Goal: Navigation & Orientation: Find specific page/section

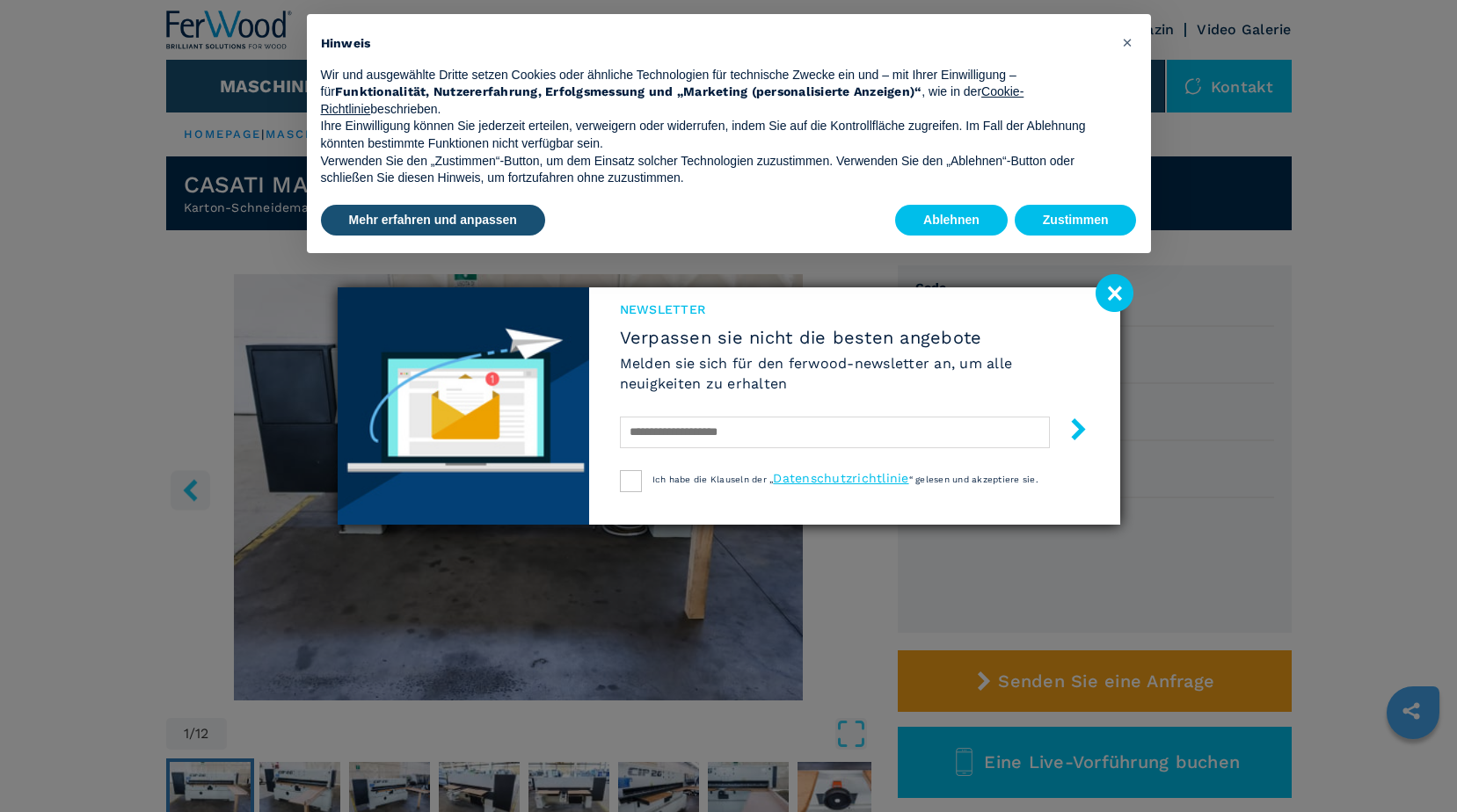
click at [1110, 284] on image at bounding box center [1114, 293] width 38 height 38
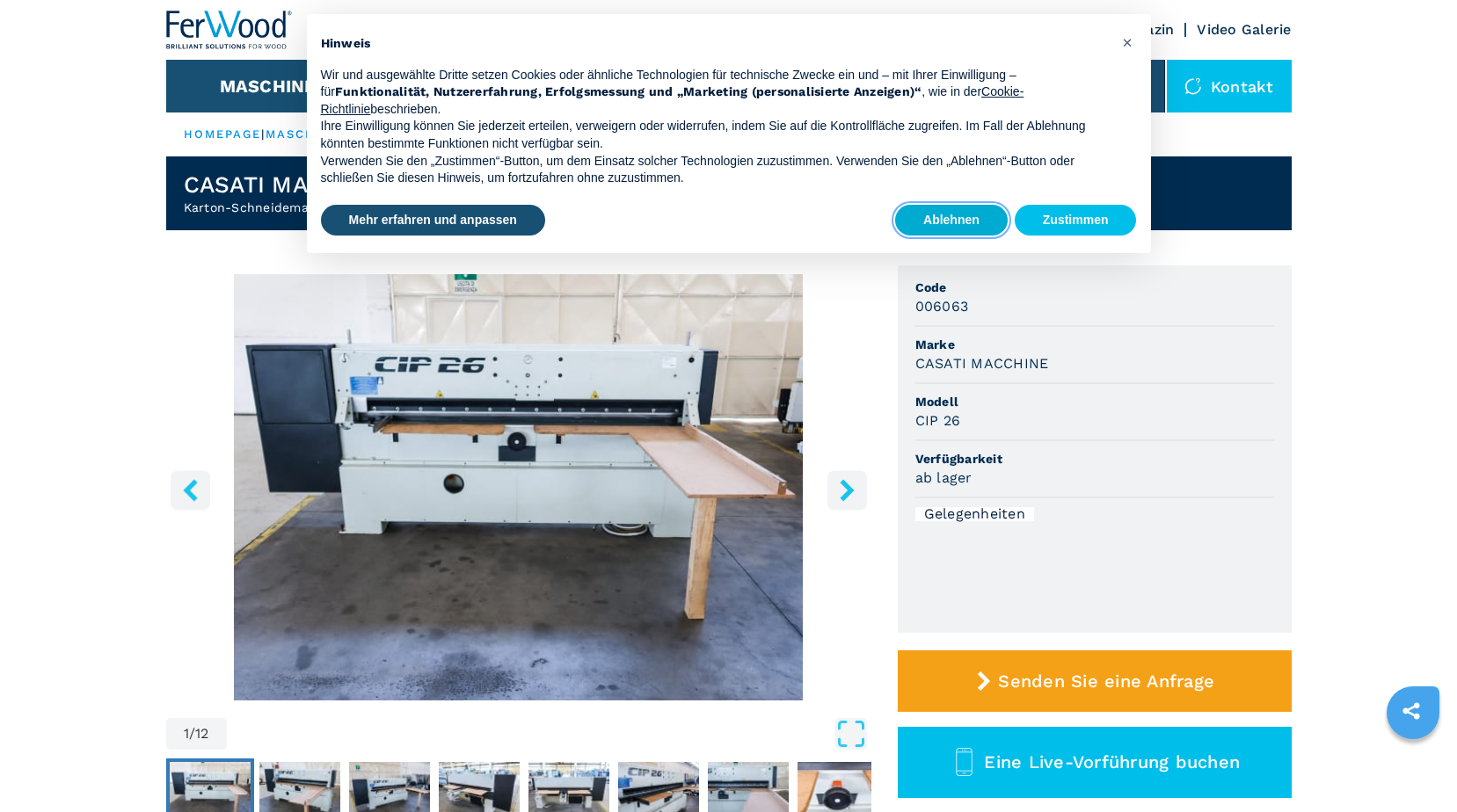
click at [983, 216] on button "Ablehnen" at bounding box center [951, 220] width 113 height 31
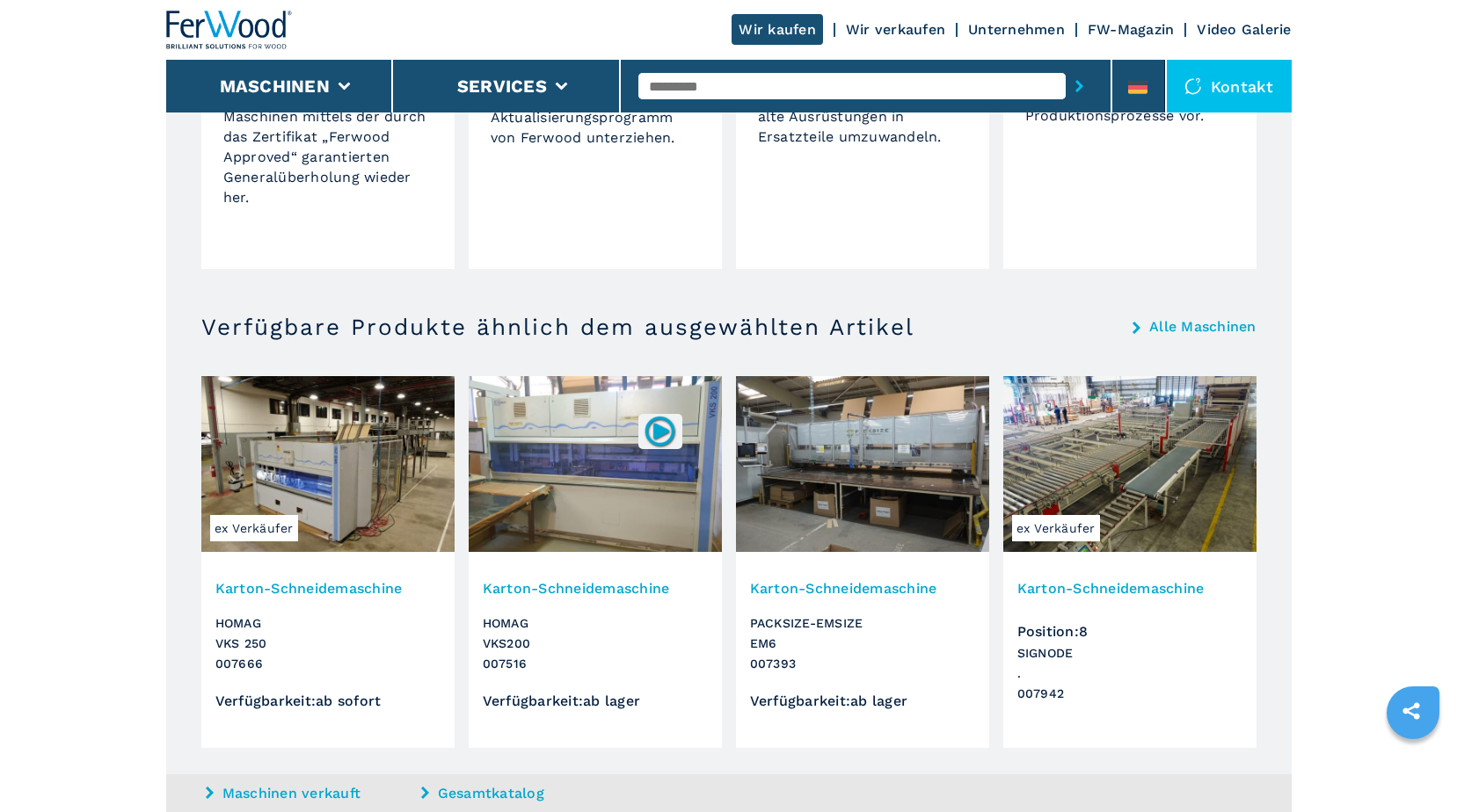
scroll to position [1501, 0]
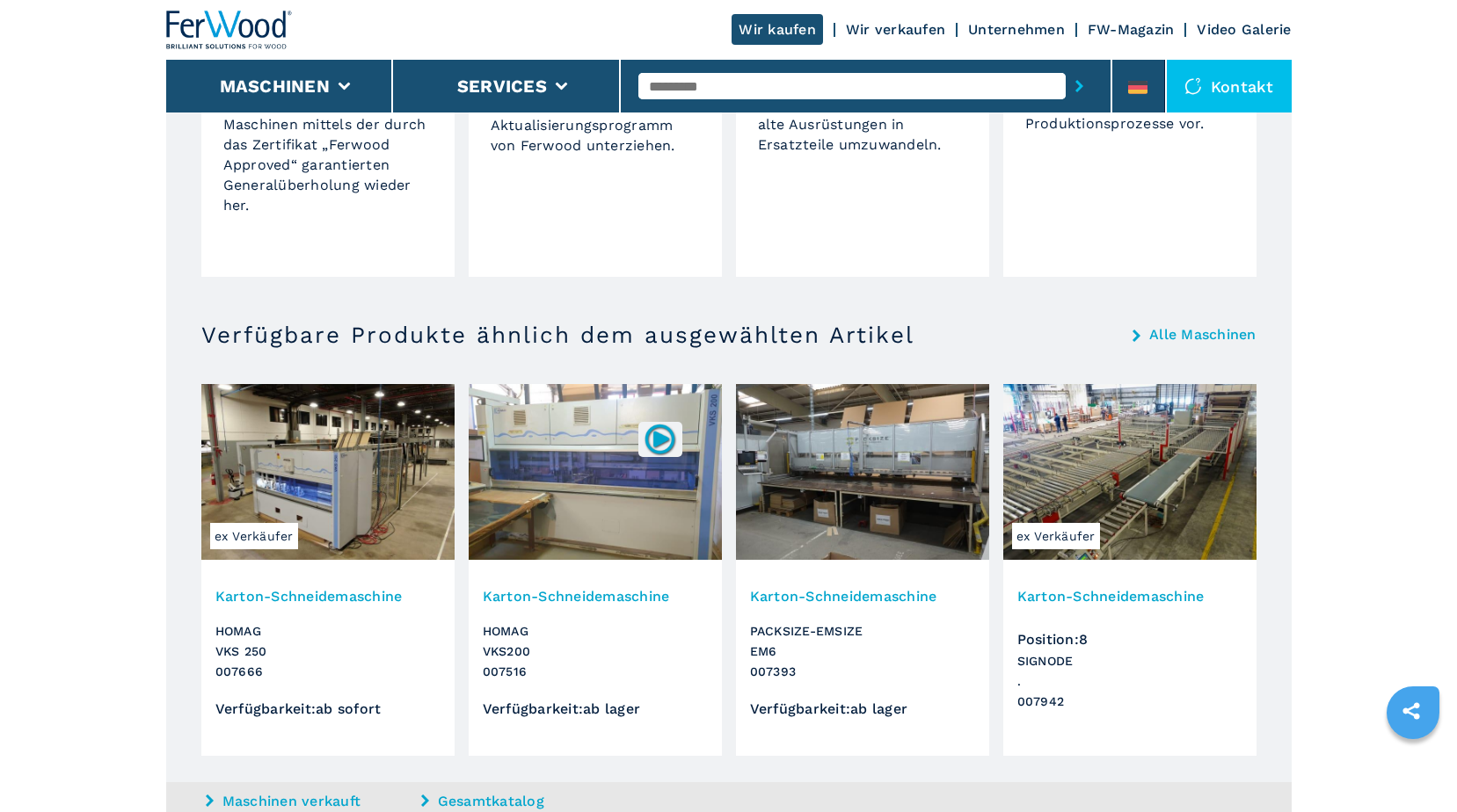
click at [1155, 333] on link "Alle Maschinen" at bounding box center [1203, 335] width 108 height 14
click at [1179, 339] on link "Alle Maschinen" at bounding box center [1203, 335] width 108 height 14
click at [1182, 335] on link "Alle Maschinen" at bounding box center [1203, 335] width 108 height 14
click at [1207, 339] on link "Alle Maschinen" at bounding box center [1203, 335] width 108 height 14
click at [1207, 335] on link "Alle Maschinen" at bounding box center [1203, 335] width 108 height 14
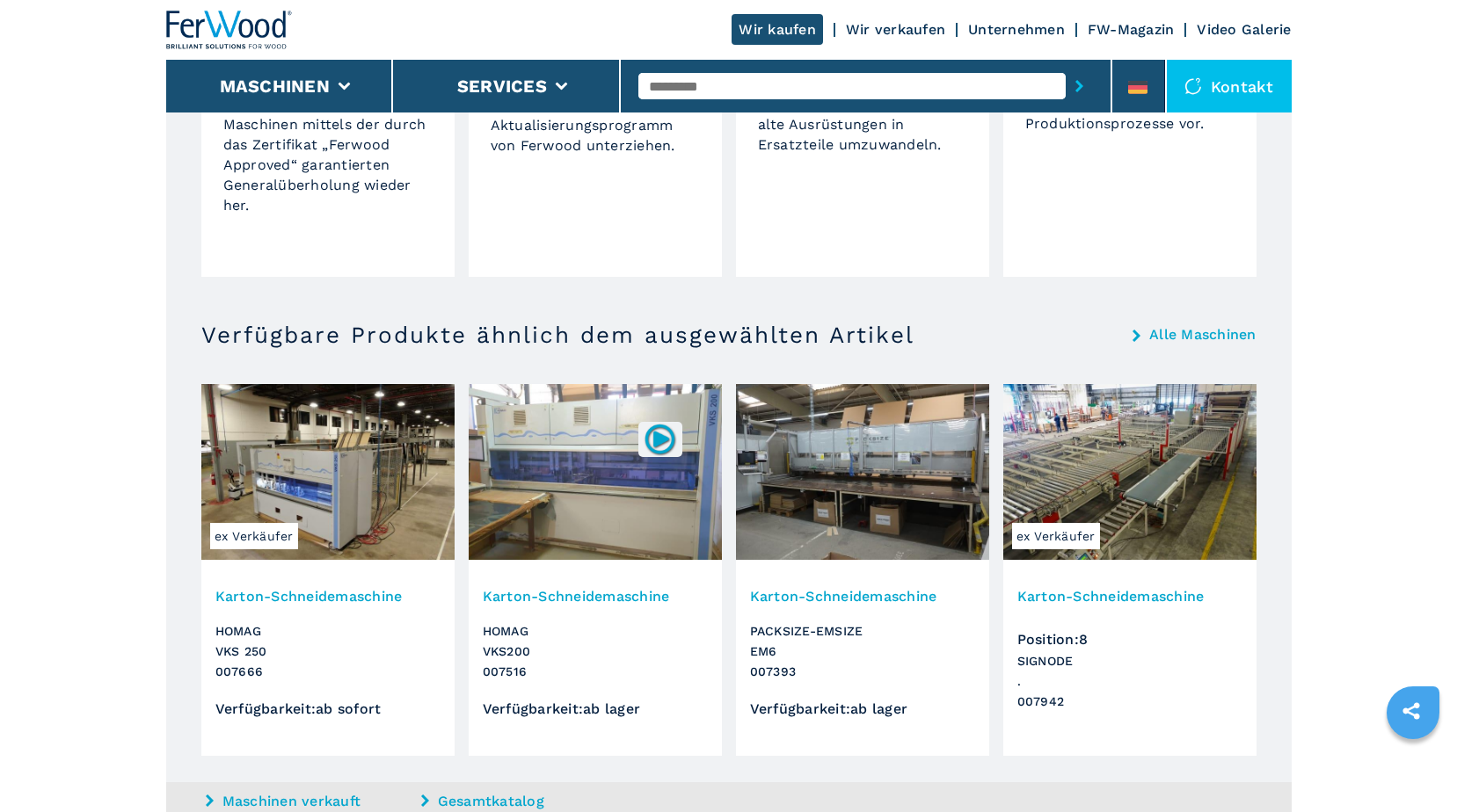
click at [1207, 336] on link "Alle Maschinen" at bounding box center [1203, 335] width 108 height 14
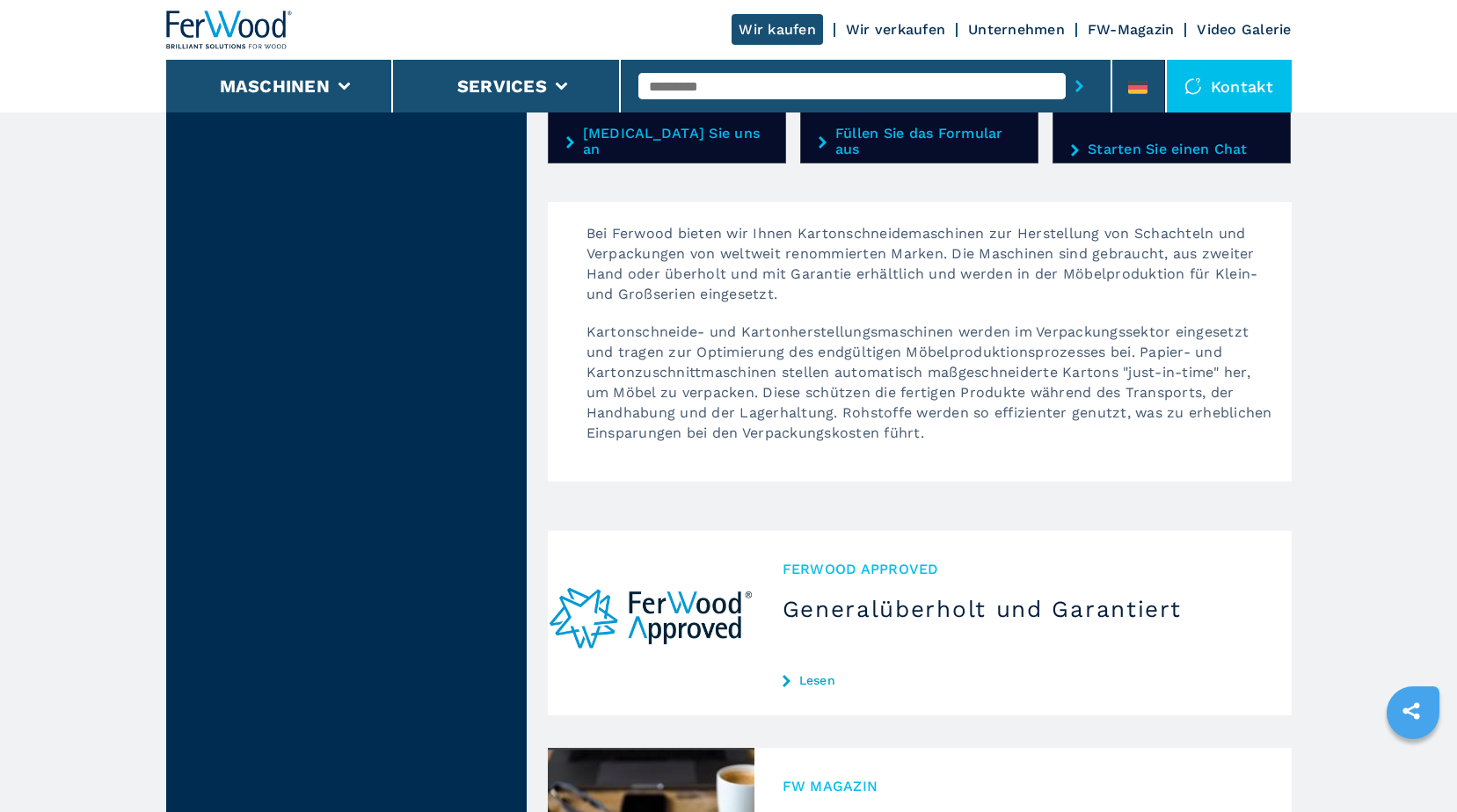
scroll to position [1758, 0]
